Goal: Obtain resource: Download file/media

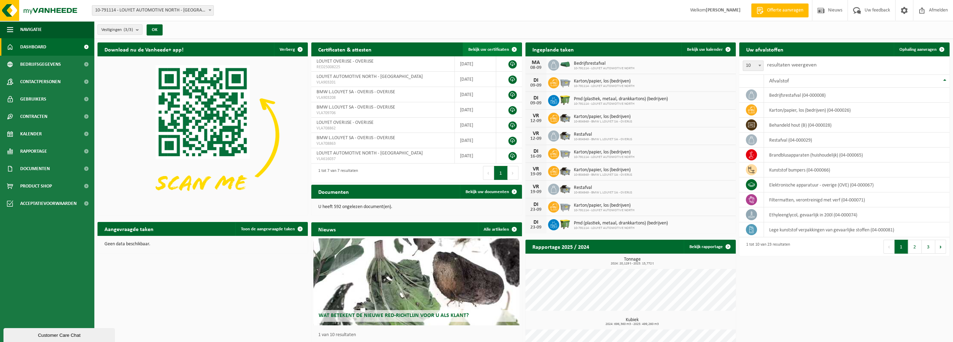
click at [493, 49] on span "Bekijk uw certificaten" at bounding box center [488, 49] width 41 height 5
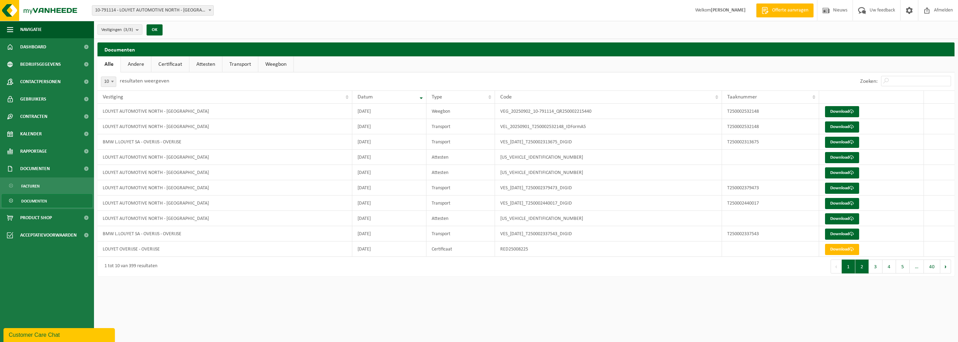
click at [861, 267] on button "2" at bounding box center [863, 267] width 14 height 14
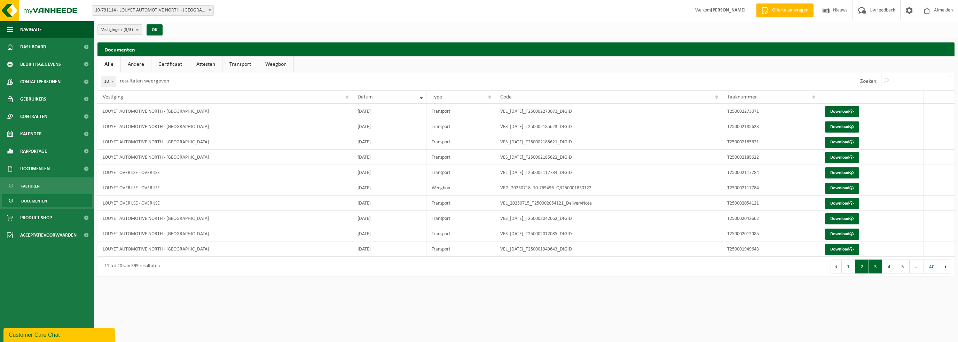
click at [875, 267] on button "3" at bounding box center [876, 267] width 14 height 14
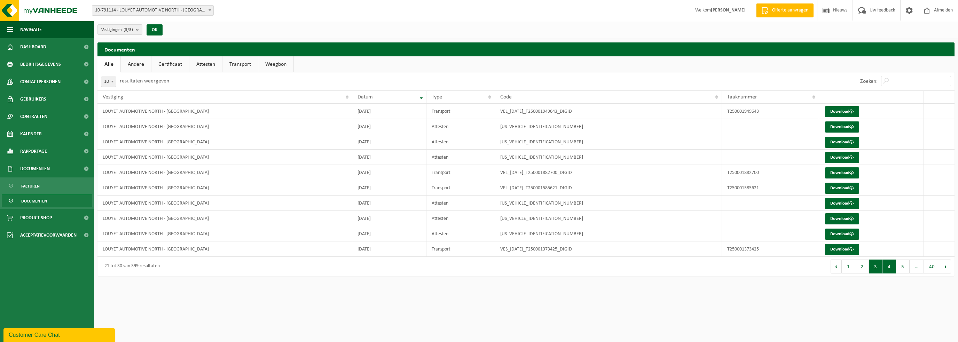
click at [889, 268] on button "4" at bounding box center [890, 267] width 14 height 14
click at [904, 268] on button "5" at bounding box center [903, 267] width 14 height 14
click at [901, 271] on button "6" at bounding box center [903, 267] width 14 height 14
click at [902, 270] on button "7" at bounding box center [903, 267] width 14 height 14
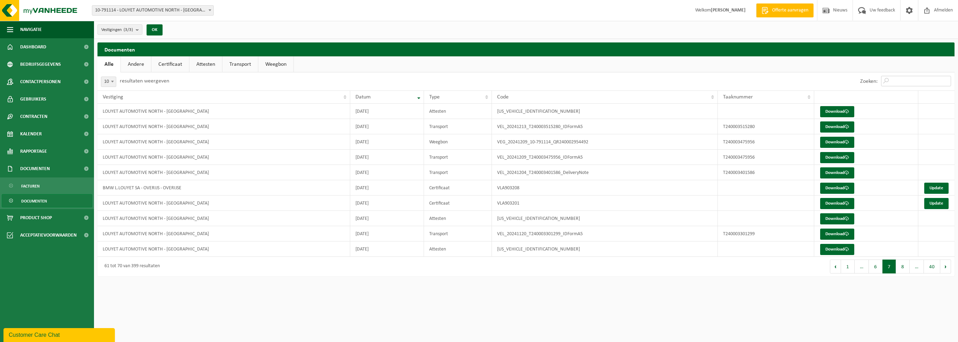
click at [908, 80] on input "Zoeken:" at bounding box center [916, 81] width 70 height 10
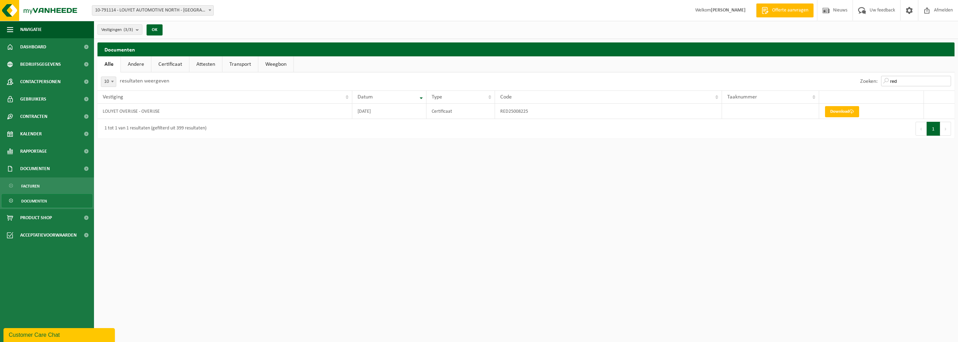
type input "red"
click at [476, 186] on html "Vestiging: 10-791114 - LOUYET AUTOMOTIVE NORTH - SINT-PIETERS-LEEUW 10-769496 -…" at bounding box center [479, 171] width 958 height 342
click at [166, 65] on link "Certificaat" at bounding box center [170, 64] width 38 height 16
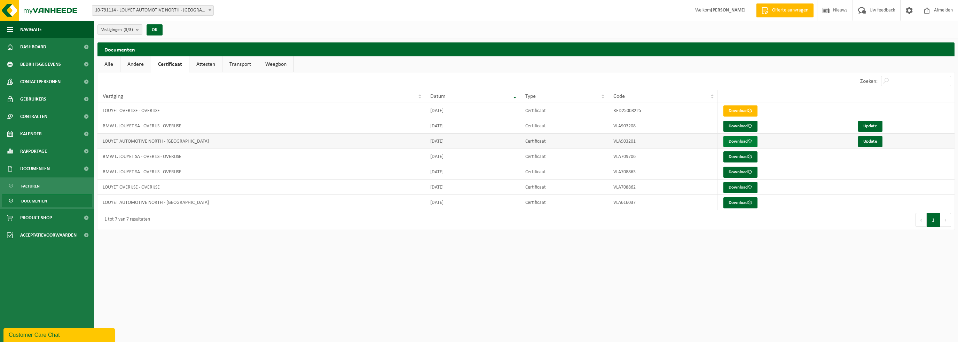
click at [748, 142] on link "Download" at bounding box center [741, 141] width 34 height 11
click at [205, 62] on link "Attesten" at bounding box center [205, 64] width 33 height 16
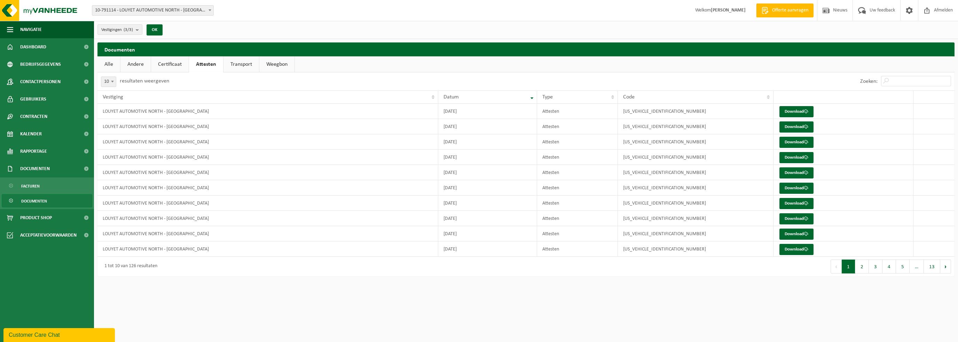
click at [250, 61] on link "Transport" at bounding box center [242, 64] width 36 height 16
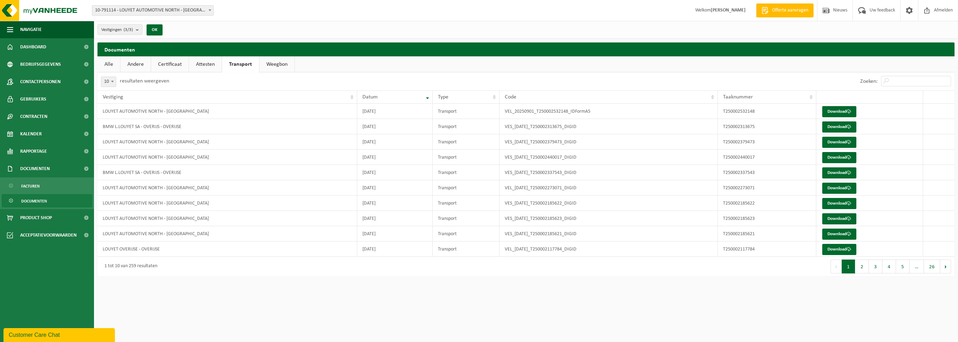
click at [164, 64] on link "Certificaat" at bounding box center [170, 64] width 38 height 16
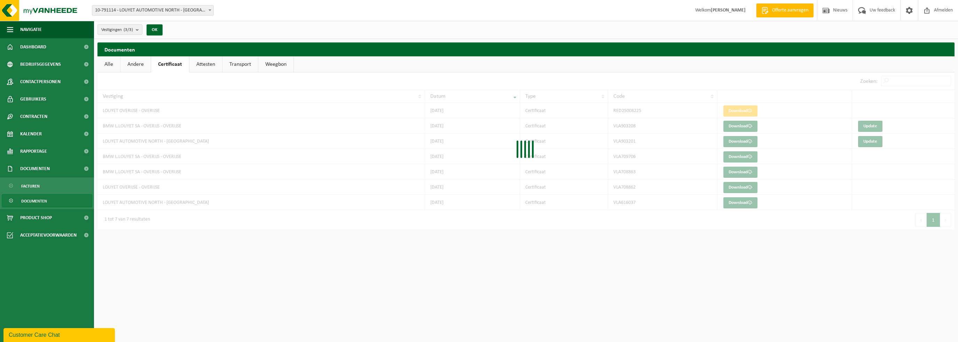
click at [105, 62] on link "Alle" at bounding box center [109, 64] width 23 height 16
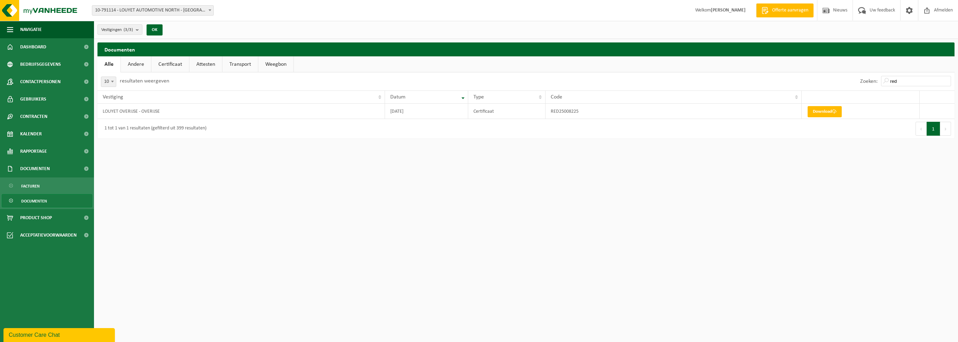
click at [136, 63] on link "Andere" at bounding box center [136, 64] width 30 height 16
click at [71, 333] on div "Customer Care Chat" at bounding box center [59, 335] width 101 height 8
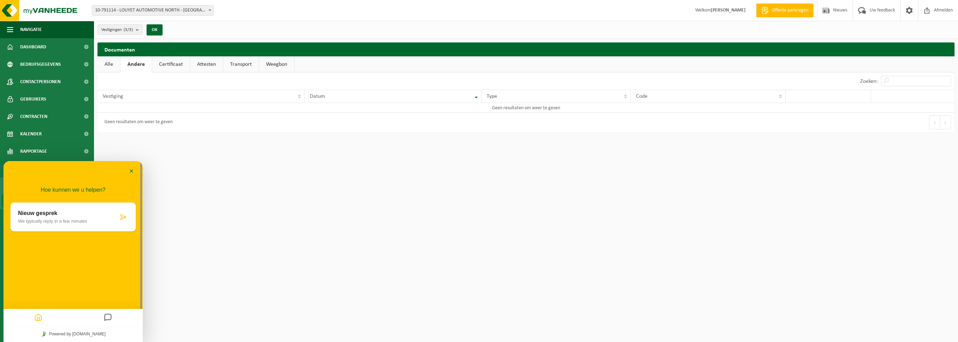
click at [130, 170] on button "Minimaliseer" at bounding box center [131, 171] width 11 height 10
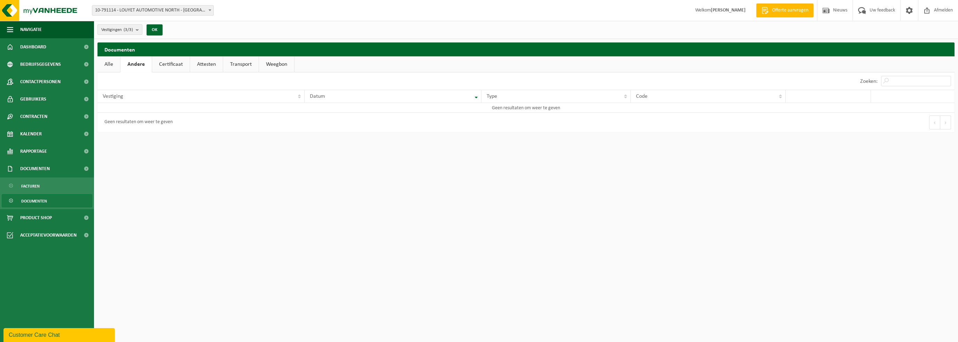
click at [138, 31] on b "submit" at bounding box center [139, 30] width 6 height 10
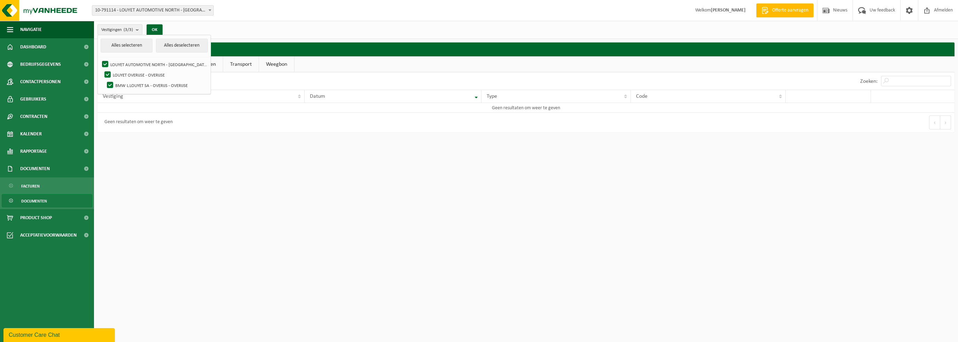
click at [260, 241] on html "Vestiging: 10-791114 - LOUYET AUTOMOTIVE NORTH - SINT-PIETERS-LEEUW 10-769496 -…" at bounding box center [479, 171] width 958 height 342
click at [287, 26] on div "Vestigingen (3/3) Alles selecteren Alles deselecteren LOUYET AUTOMOTIVE NORTH -…" at bounding box center [526, 30] width 864 height 18
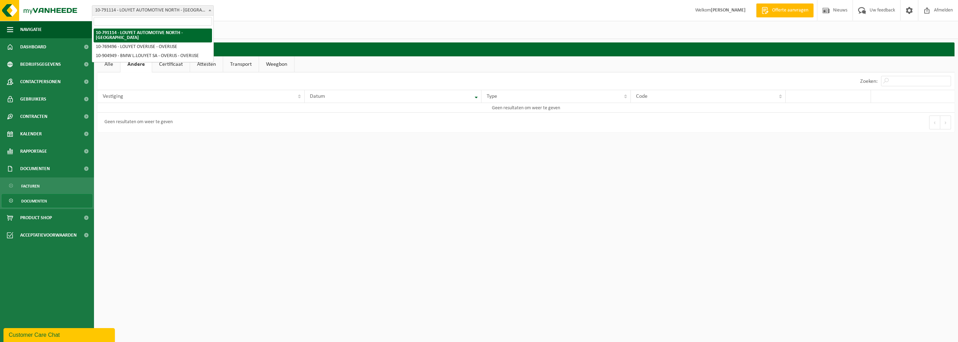
click at [208, 11] on span at bounding box center [210, 10] width 7 height 9
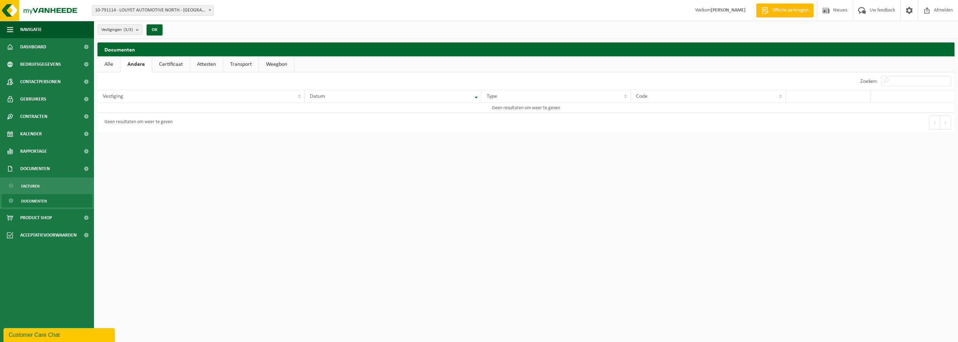
click at [254, 13] on div "Vestiging: 10-791114 - LOUYET AUTOMOTIVE NORTH - SINT-PIETERS-LEEUW 10-769496 -…" at bounding box center [479, 10] width 958 height 21
click at [358, 185] on html "Vestiging: 10-791114 - LOUYET AUTOMOTIVE NORTH - SINT-PIETERS-LEEUW 10-769496 -…" at bounding box center [479, 171] width 958 height 342
click at [107, 62] on link "Alle" at bounding box center [109, 64] width 23 height 16
click at [179, 65] on link "Certificaat" at bounding box center [170, 64] width 38 height 16
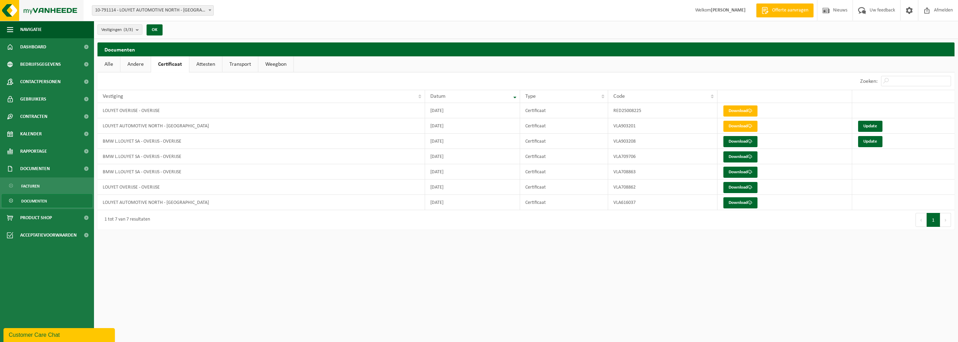
click at [57, 12] on img at bounding box center [42, 10] width 84 height 21
